Goal: Communication & Community: Answer question/provide support

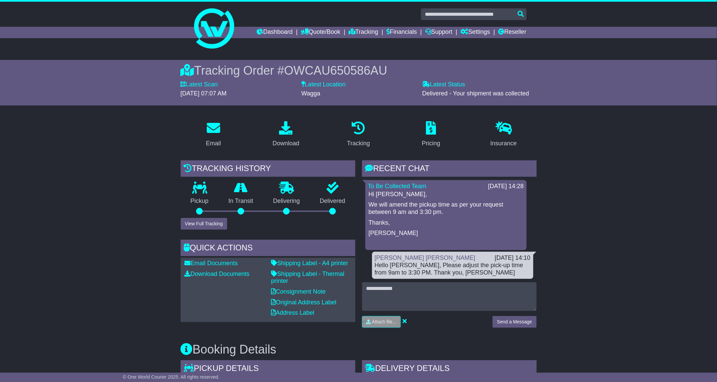
drag, startPoint x: 107, startPoint y: 175, endPoint x: 182, endPoint y: 44, distance: 150.2
click at [263, 28] on link "Dashboard" at bounding box center [275, 32] width 36 height 11
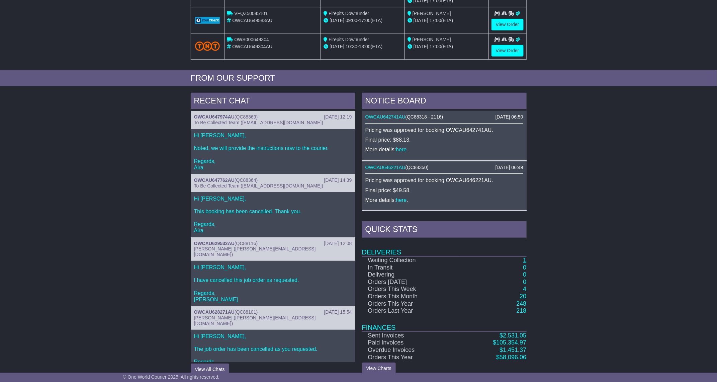
scroll to position [213, 0]
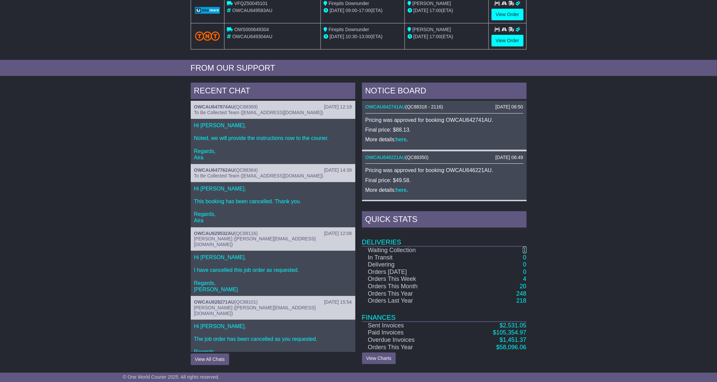
click at [525, 248] on link "1" at bounding box center [524, 250] width 3 height 7
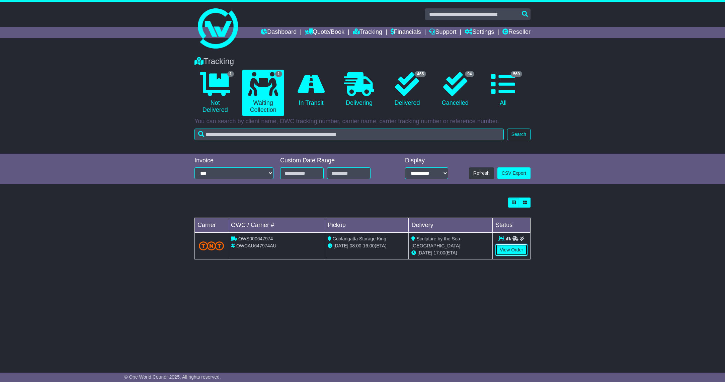
click at [512, 253] on link "View Order" at bounding box center [511, 250] width 32 height 12
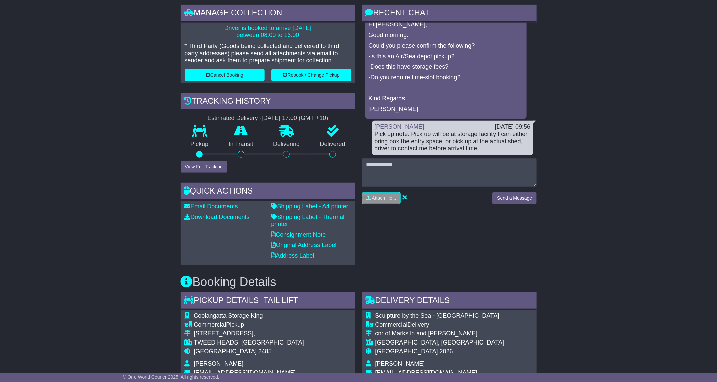
scroll to position [151, 0]
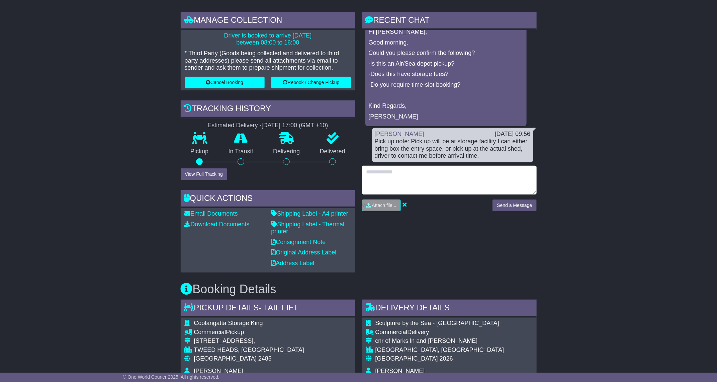
click at [404, 175] on textarea at bounding box center [449, 180] width 175 height 29
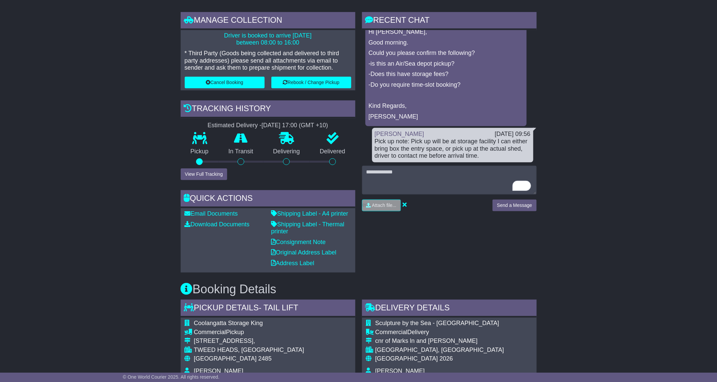
drag, startPoint x: 406, startPoint y: 178, endPoint x: 449, endPoint y: 253, distance: 86.8
click at [457, 263] on div "RECENT CHAT Loading... No messages 24 Sep 2025 12:20 I have lodged an email to …" at bounding box center [449, 142] width 181 height 260
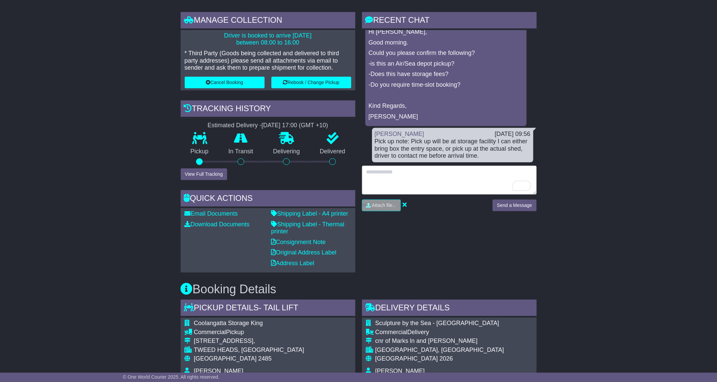
click at [397, 185] on textarea "To enrich screen reader interactions, please activate Accessibility in Grammarl…" at bounding box center [449, 180] width 175 height 29
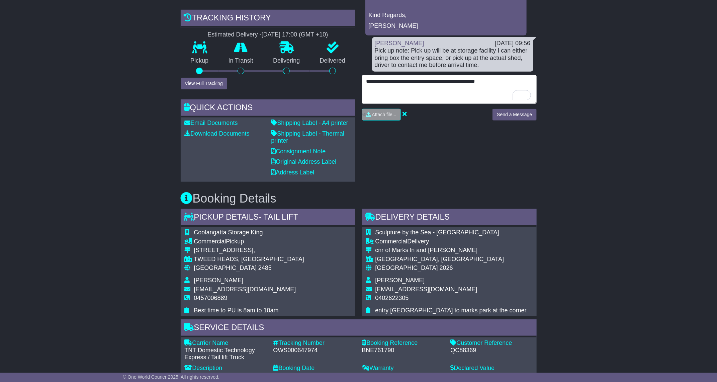
scroll to position [251, 0]
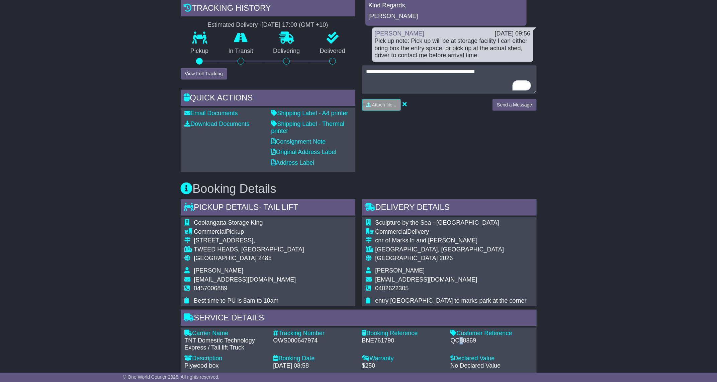
click at [461, 339] on div "QC88369" at bounding box center [492, 340] width 82 height 7
copy div "8"
click at [465, 339] on div "QC88369" at bounding box center [492, 340] width 82 height 7
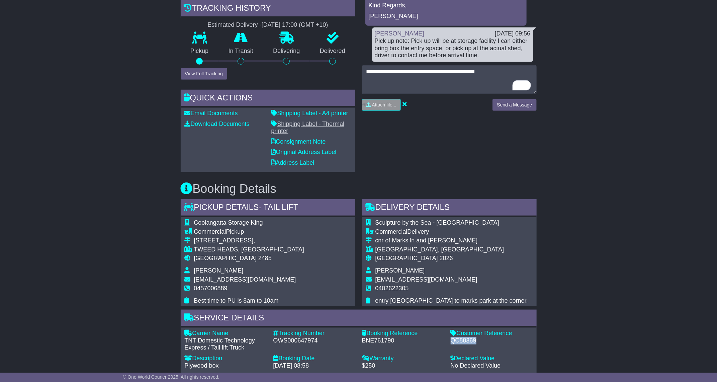
copy div "QC88369"
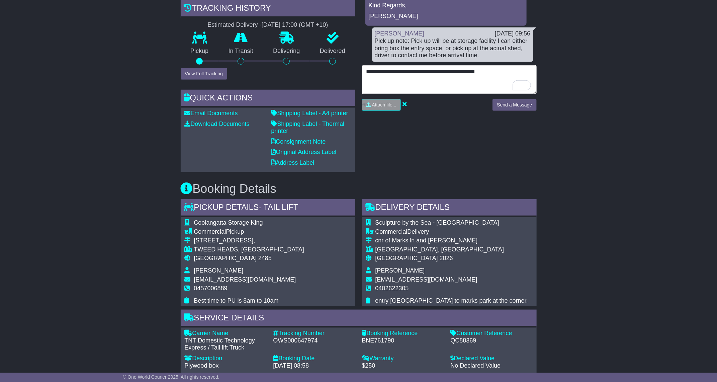
click at [516, 66] on textarea "**********" at bounding box center [449, 79] width 175 height 29
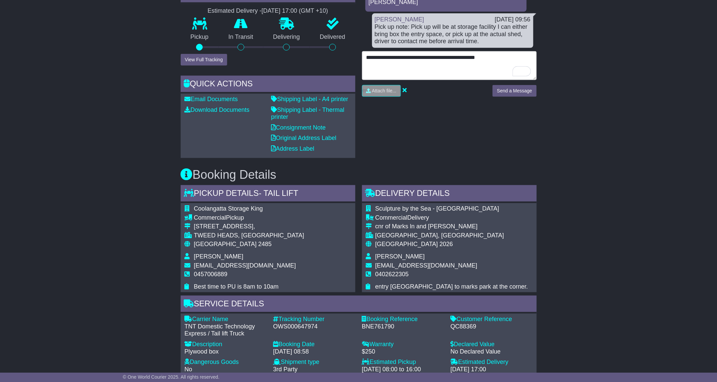
scroll to position [201, 0]
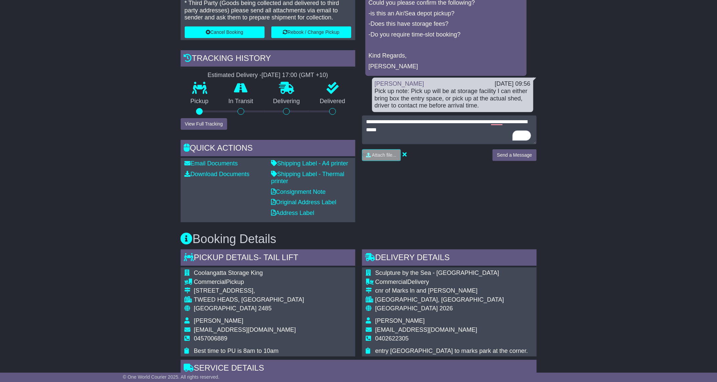
click at [61, 198] on div "Email Download Tracking Pricing Insurance" at bounding box center [358, 300] width 717 height 766
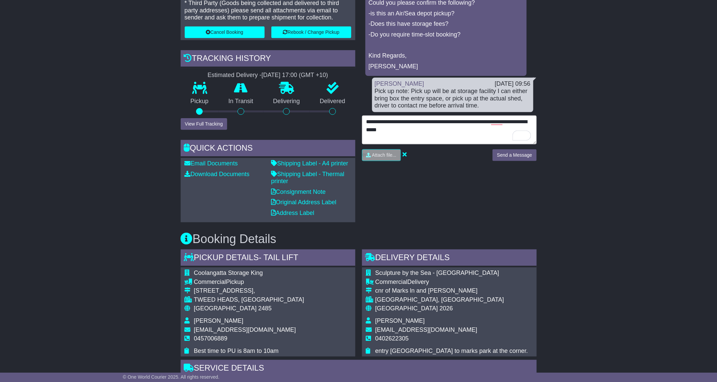
click at [447, 132] on textarea "**********" at bounding box center [449, 129] width 175 height 29
paste textarea "To enrich screen reader interactions, please activate Accessibility in Grammarl…"
type textarea "**********"
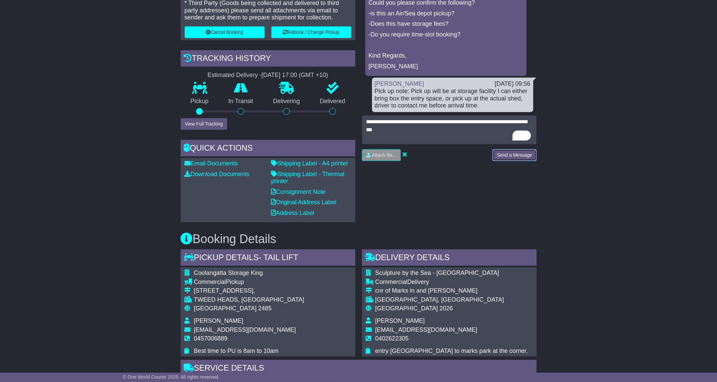
click at [505, 149] on button "Send a Message" at bounding box center [515, 155] width 44 height 12
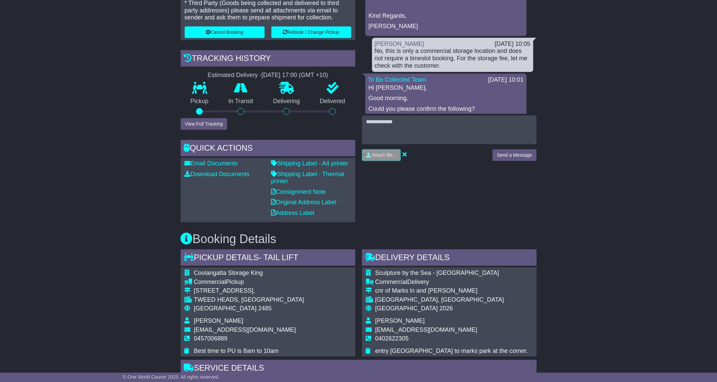
scroll to position [192, 0]
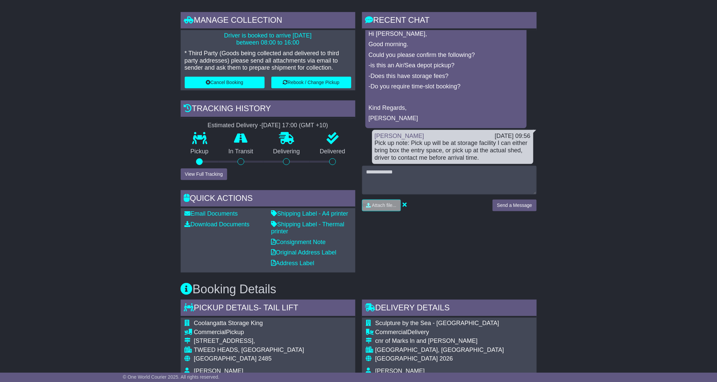
scroll to position [391, 0]
click at [458, 265] on div "RECENT CHAT Loading... No messages To Be Collected Team [DATE] 12:40 Hi [PERSON…" at bounding box center [449, 142] width 181 height 260
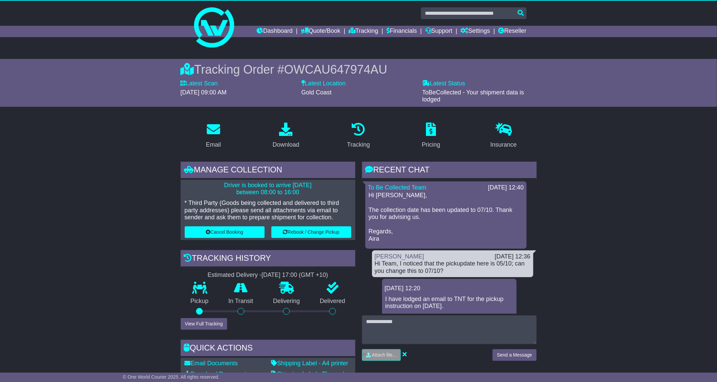
scroll to position [0, 0]
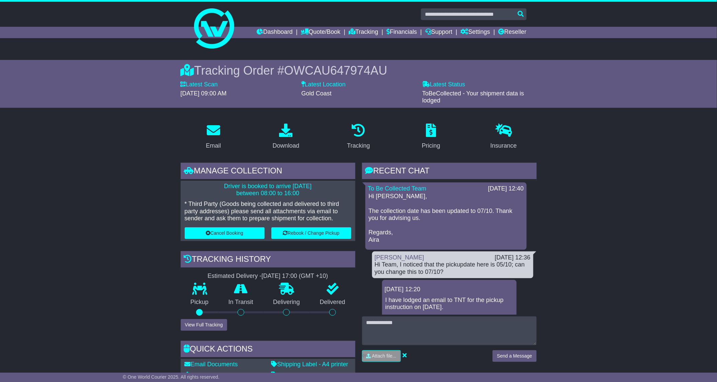
click at [309, 60] on div "Tracking Order # OWCAU647974AU Latest Scan [DATE] 09:00 AM Latest Status - ToBe…" at bounding box center [358, 84] width 343 height 48
click at [310, 71] on span "OWCAU647974AU" at bounding box center [335, 71] width 103 height 14
copy span "OWCAU647974AU"
